Goal: Task Accomplishment & Management: Use online tool/utility

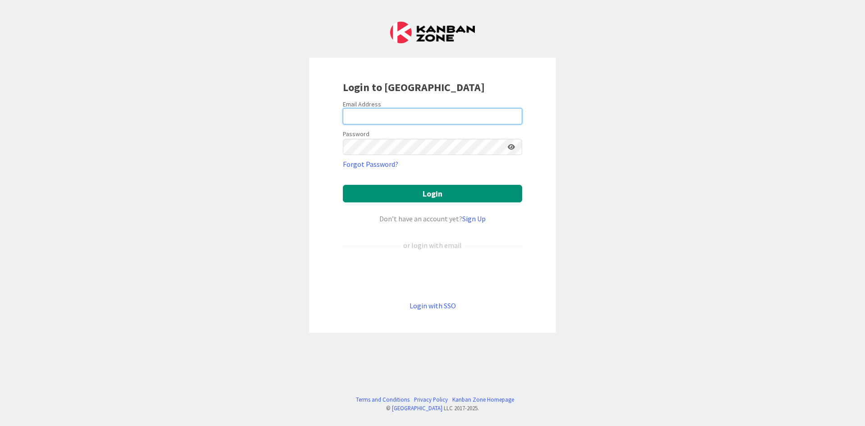
click at [414, 114] on input "email" at bounding box center [432, 116] width 179 height 16
type input "[EMAIL_ADDRESS][DOMAIN_NAME]"
click at [343, 185] on button "Login" at bounding box center [432, 194] width 179 height 18
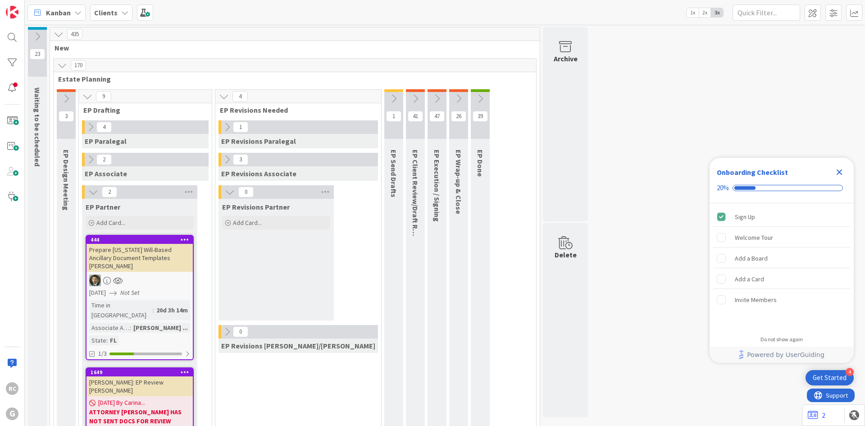
click at [109, 10] on b "Clients" at bounding box center [105, 12] width 23 height 9
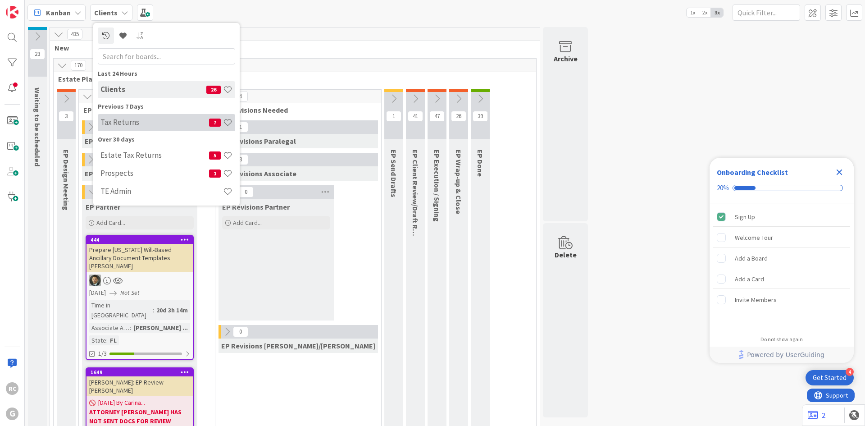
click at [131, 123] on h4 "Tax Returns" at bounding box center [155, 122] width 109 height 9
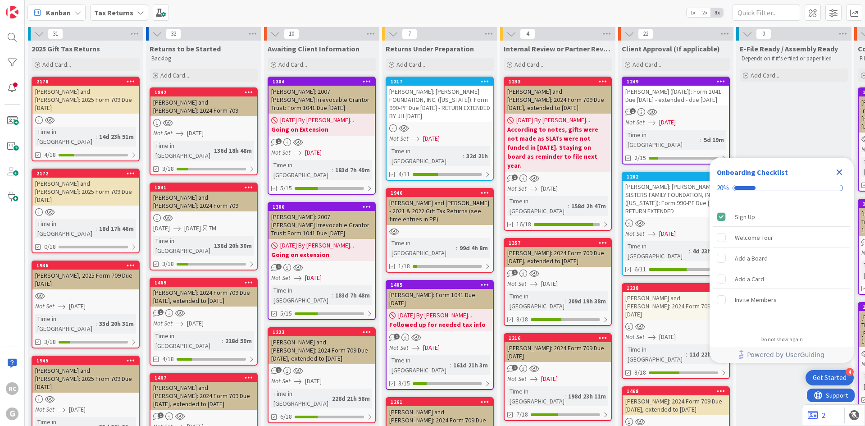
click at [839, 170] on icon "Close Checklist" at bounding box center [839, 172] width 11 height 11
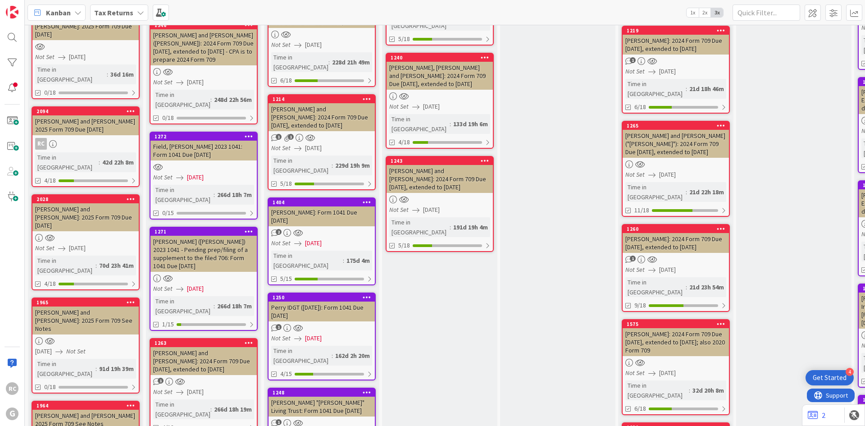
scroll to position [541, 0]
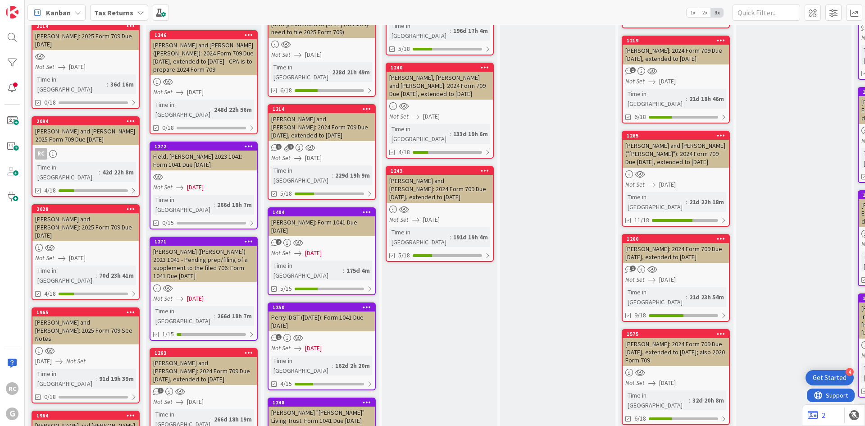
click at [307, 311] on div "Perry IDGT ([DATE]): Form 1041 Due [DATE]" at bounding box center [322, 321] width 106 height 20
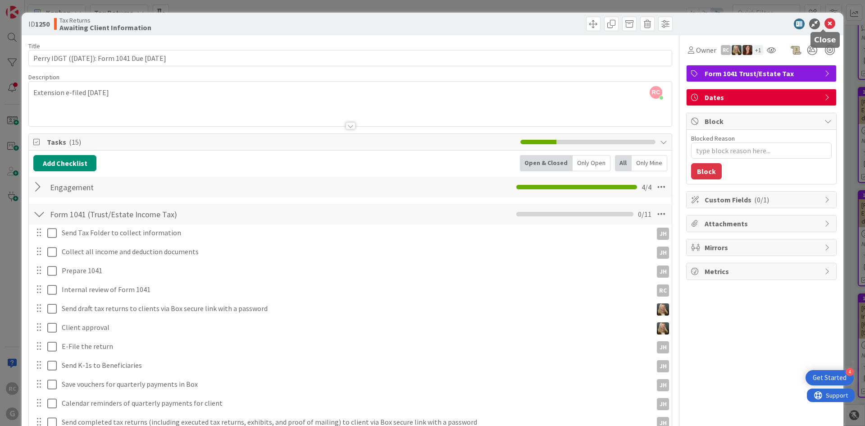
click at [825, 23] on icon at bounding box center [830, 23] width 11 height 11
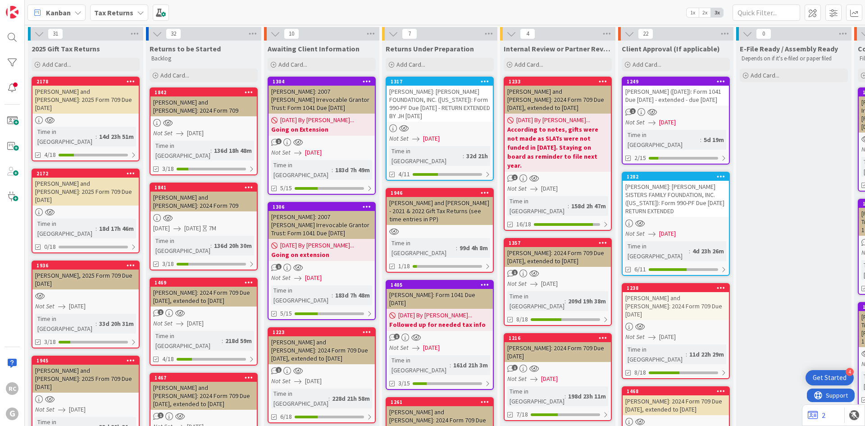
click at [129, 7] on span "Tax Returns" at bounding box center [113, 12] width 39 height 11
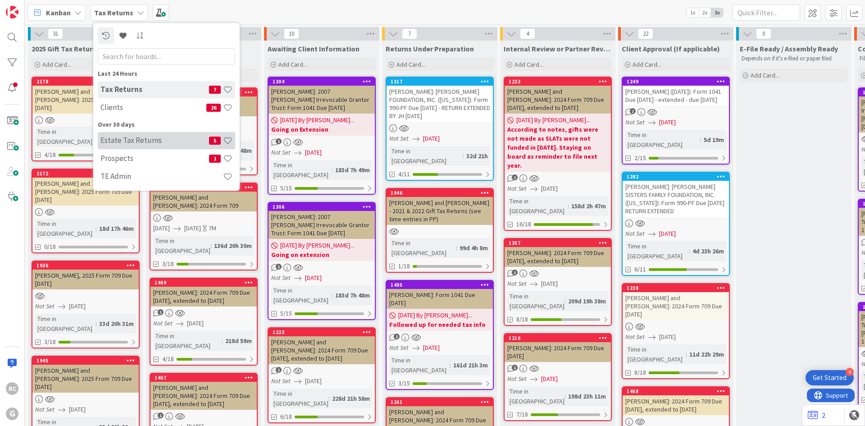
click at [154, 142] on h4 "Estate Tax Returns" at bounding box center [155, 140] width 109 height 9
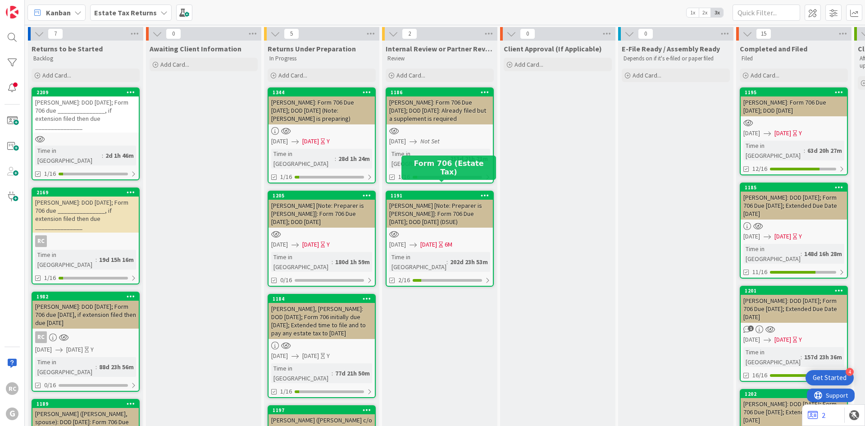
click at [428, 192] on div "1191" at bounding box center [442, 195] width 102 height 6
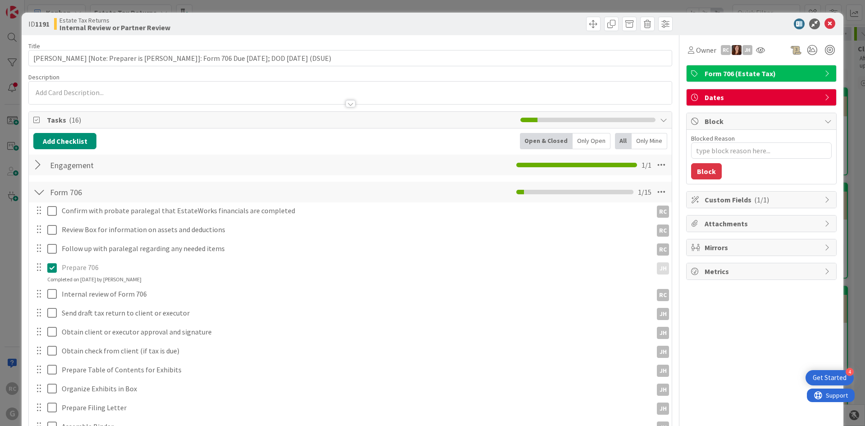
type textarea "x"
click at [825, 23] on icon at bounding box center [830, 23] width 11 height 11
